Goal: Obtain resource: Download file/media

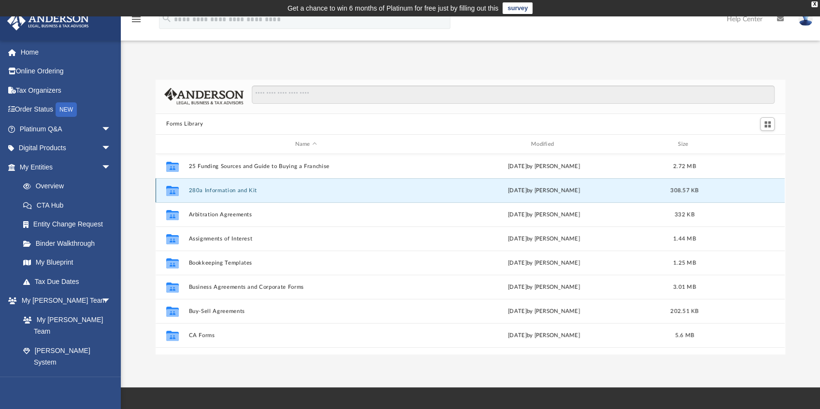
click at [227, 189] on button "280a Information and Kit" at bounding box center [306, 190] width 234 height 6
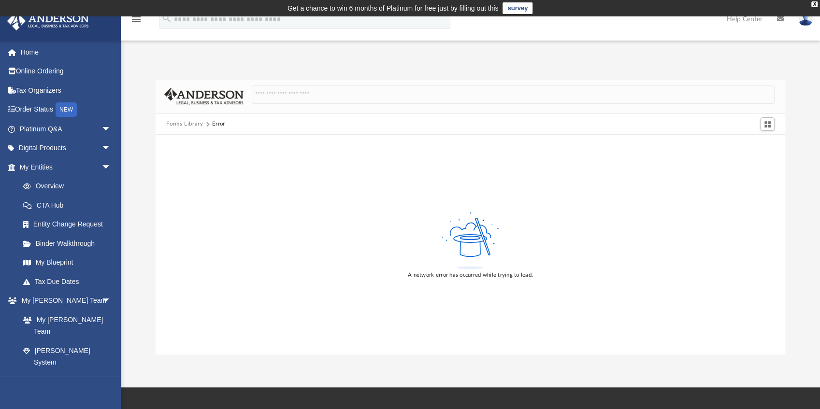
click at [186, 122] on button "Forms Library" at bounding box center [184, 124] width 37 height 9
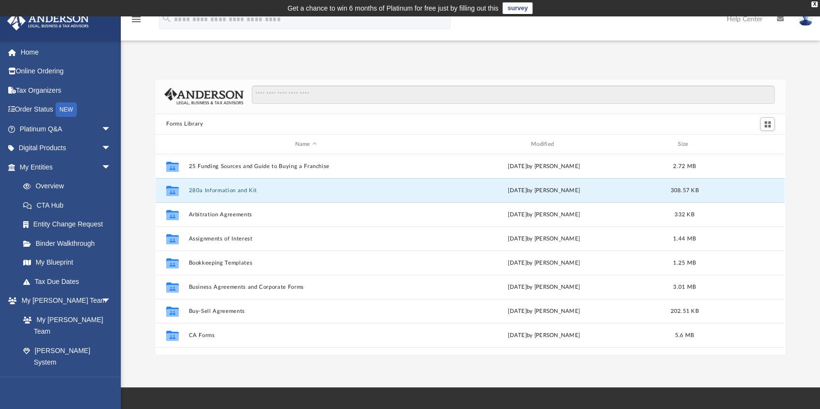
scroll to position [214, 624]
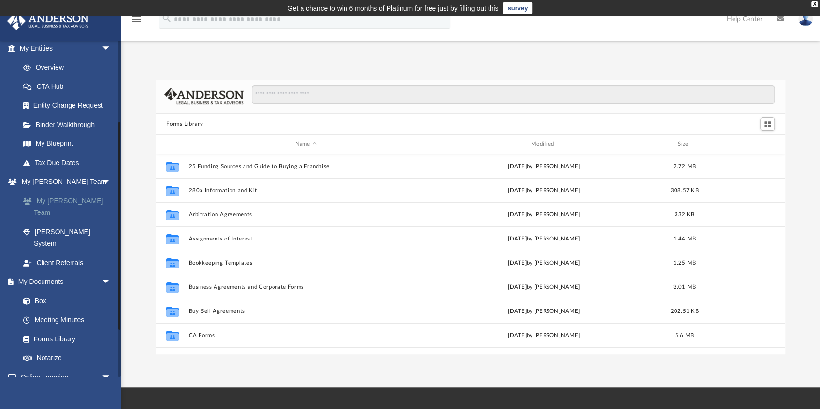
scroll to position [128, 0]
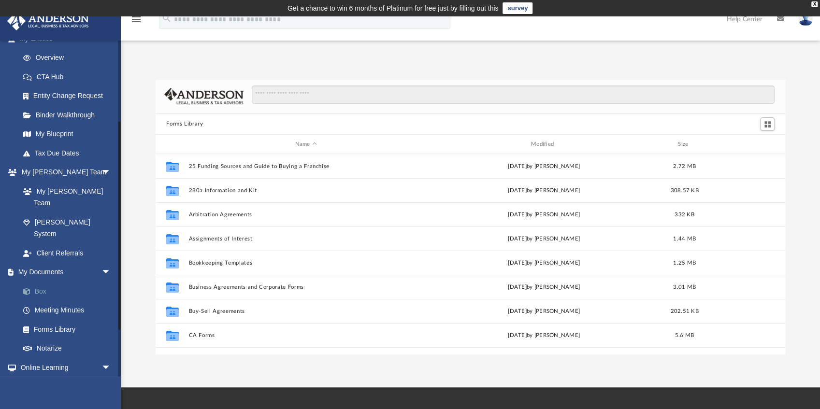
click at [42, 282] on link "Box" at bounding box center [70, 291] width 112 height 19
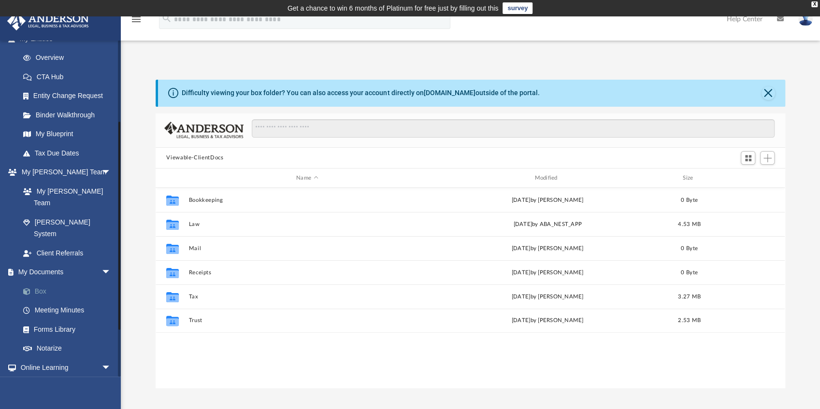
scroll to position [214, 624]
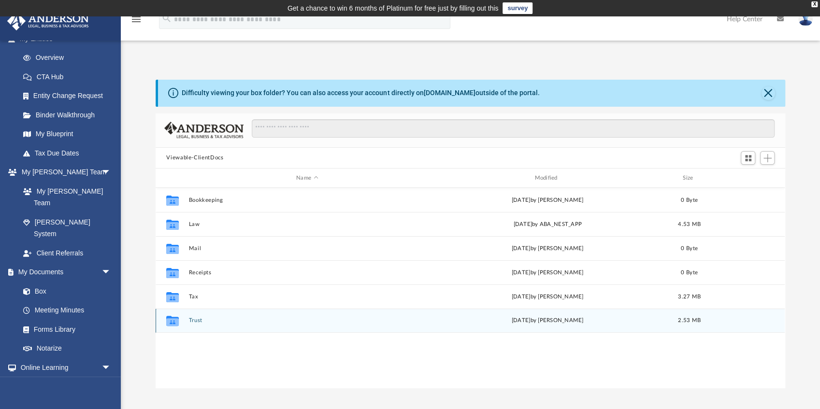
click at [198, 321] on button "Trust" at bounding box center [307, 321] width 236 height 6
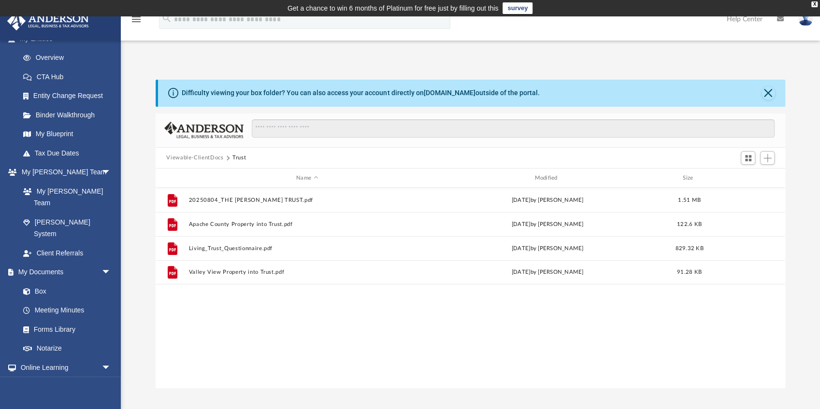
click at [212, 156] on button "Viewable-ClientDocs" at bounding box center [194, 158] width 57 height 9
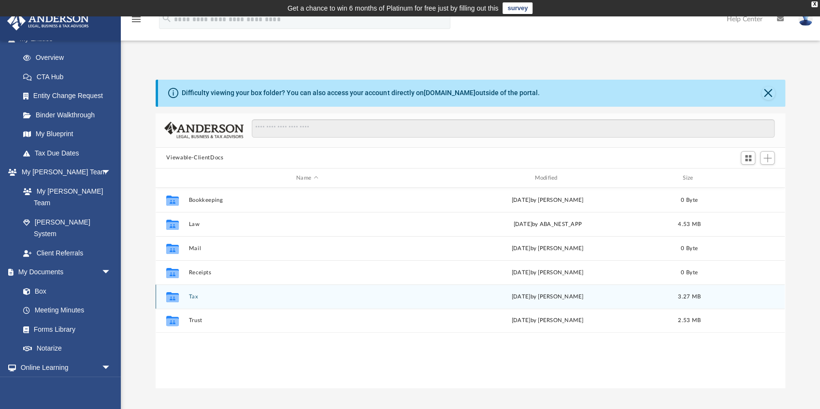
click at [194, 295] on button "Tax" at bounding box center [307, 297] width 236 height 6
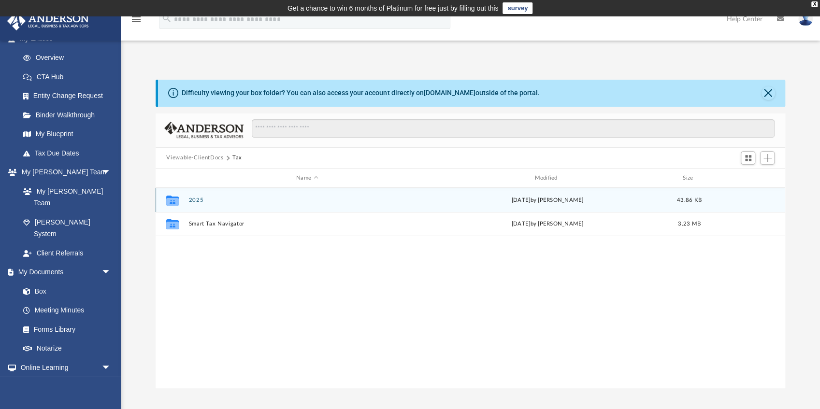
click at [198, 200] on button "2025" at bounding box center [307, 200] width 236 height 6
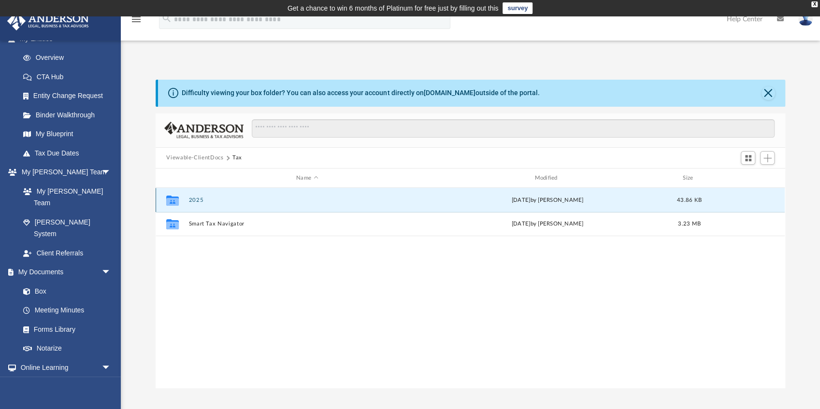
click at [198, 200] on button "2025" at bounding box center [307, 200] width 236 height 6
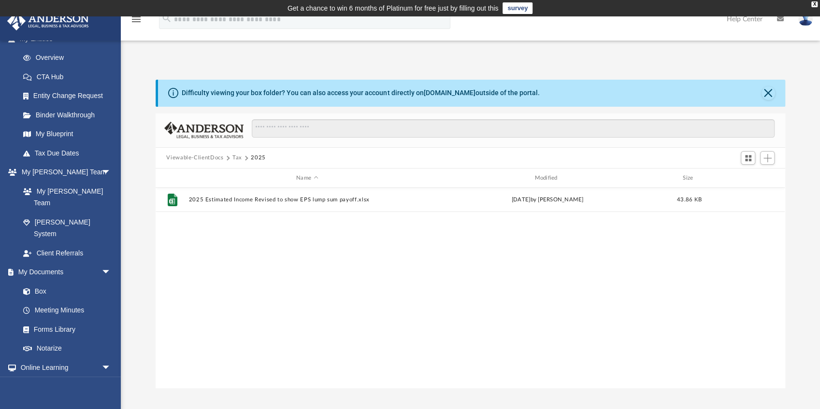
click at [236, 156] on button "Tax" at bounding box center [237, 158] width 10 height 9
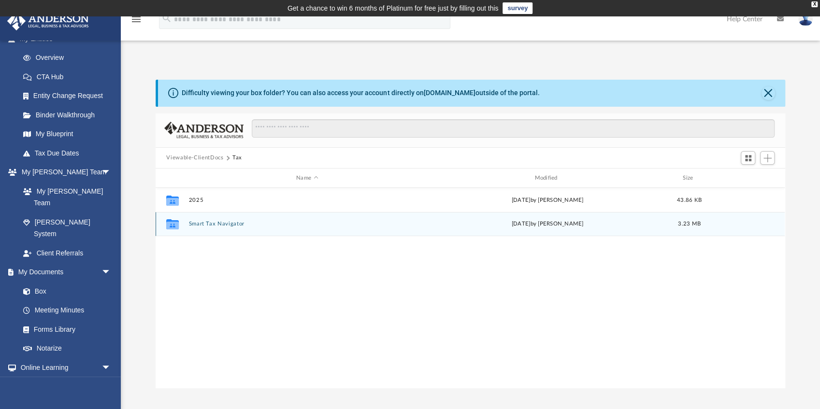
click at [218, 225] on button "Smart Tax Navigator" at bounding box center [307, 224] width 236 height 6
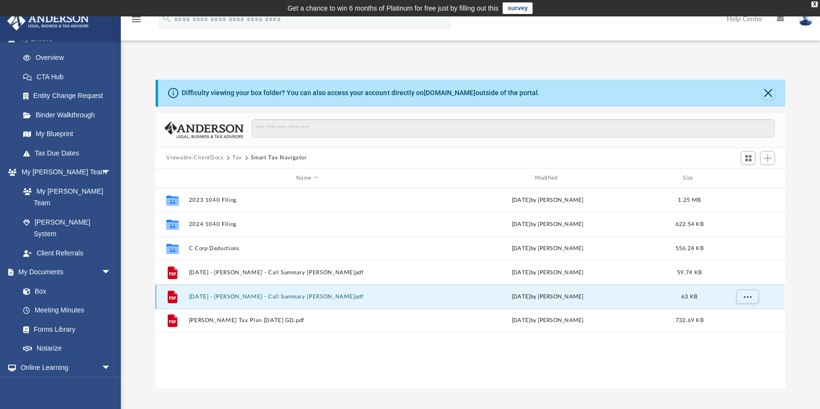
click at [255, 297] on button "2025-09-23 - Kennedy, Mary F - Call Summary George D.pdf" at bounding box center [307, 297] width 236 height 6
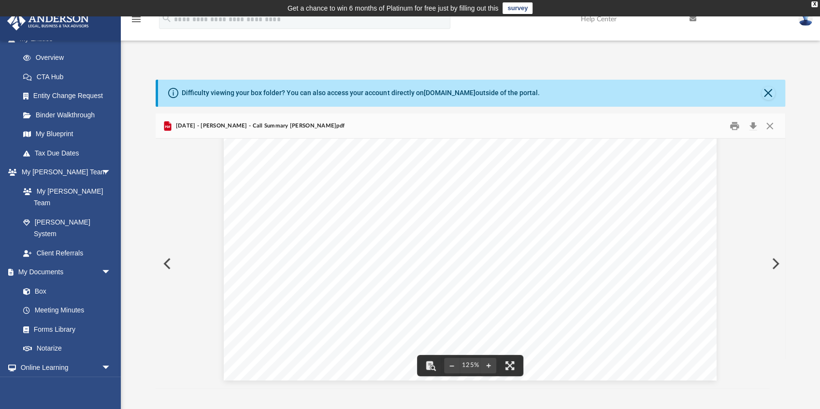
scroll to position [32, 0]
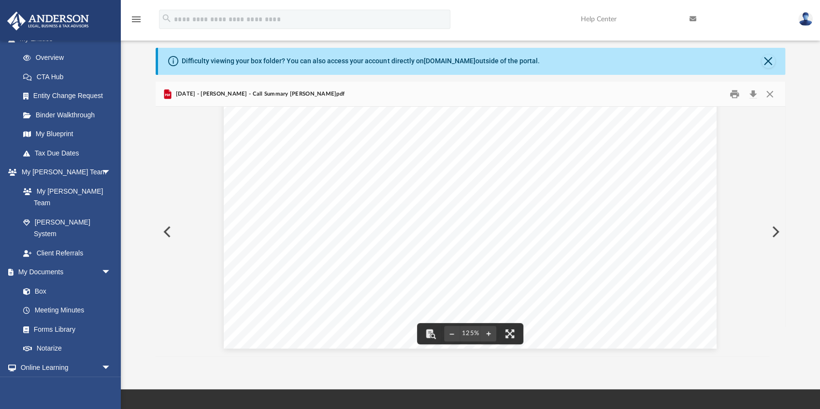
click at [775, 232] on button "Preview" at bounding box center [774, 231] width 21 height 27
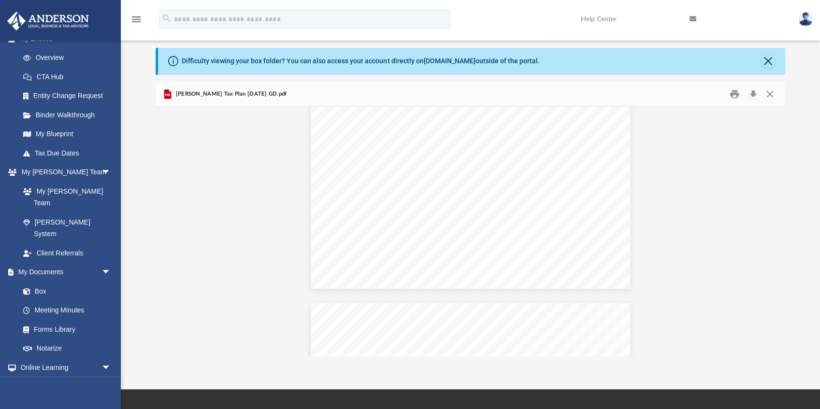
scroll to position [1339, 0]
